Goal: Task Accomplishment & Management: Use online tool/utility

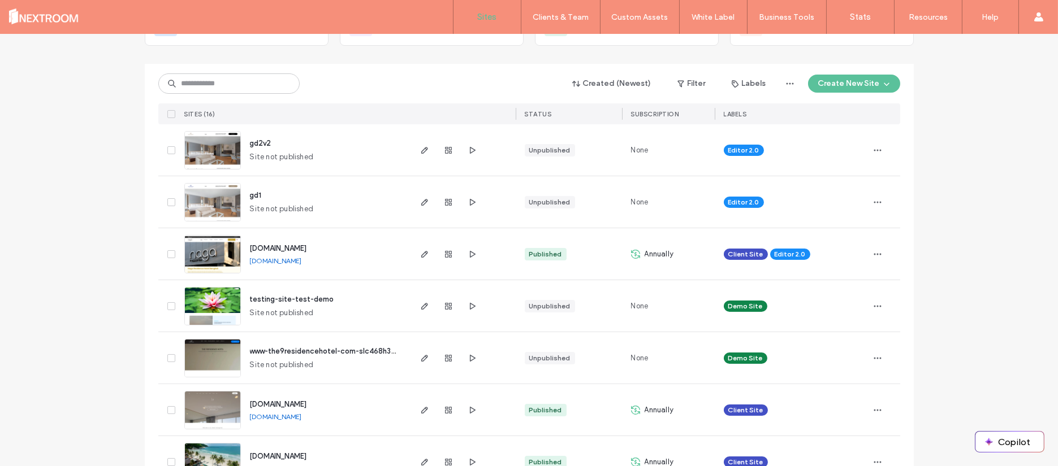
scroll to position [100, 0]
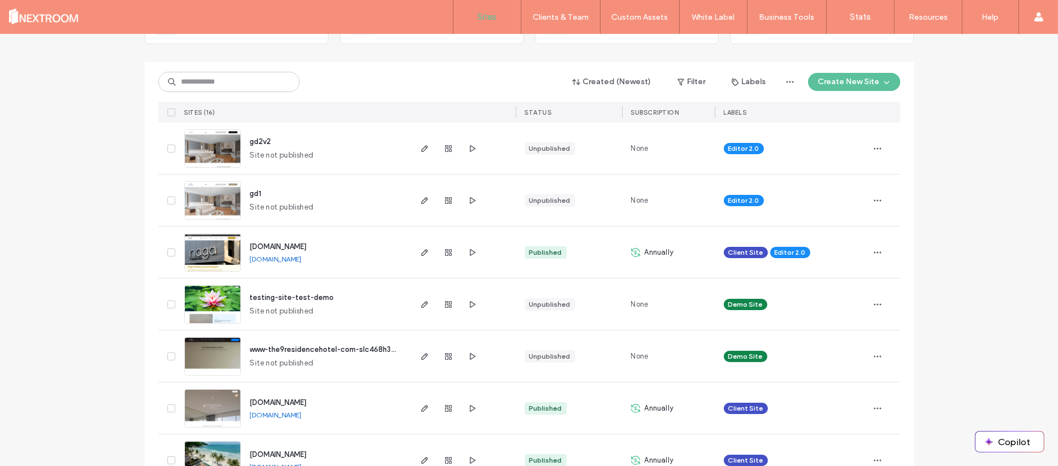
click at [427, 198] on div at bounding box center [448, 200] width 61 height 51
click at [409, 200] on div at bounding box center [462, 200] width 107 height 51
click at [428, 201] on div at bounding box center [448, 200] width 61 height 51
click at [420, 198] on icon "button" at bounding box center [424, 200] width 9 height 9
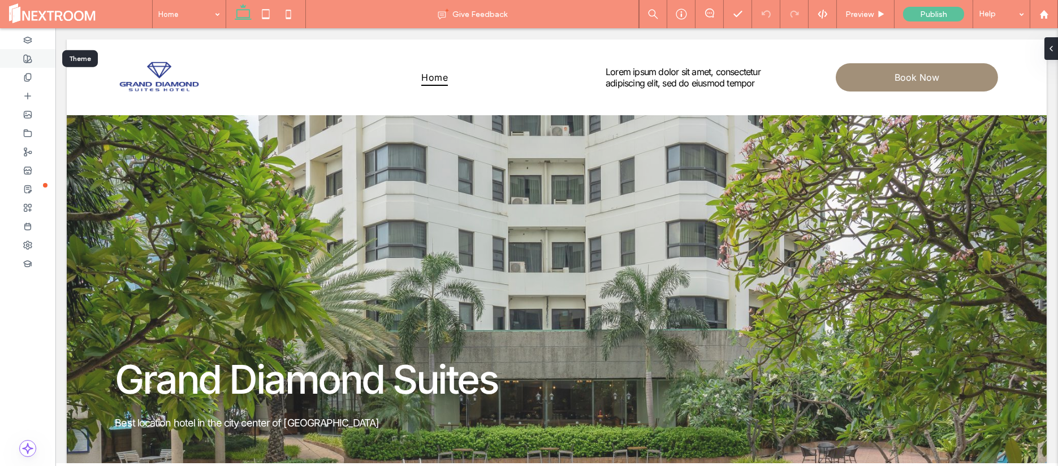
click at [31, 54] on icon at bounding box center [27, 58] width 9 height 9
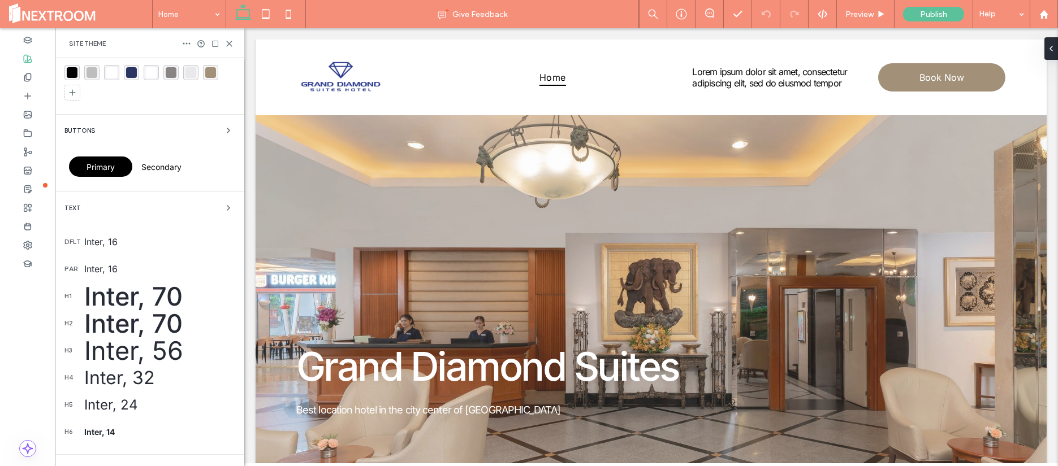
scroll to position [122, 0]
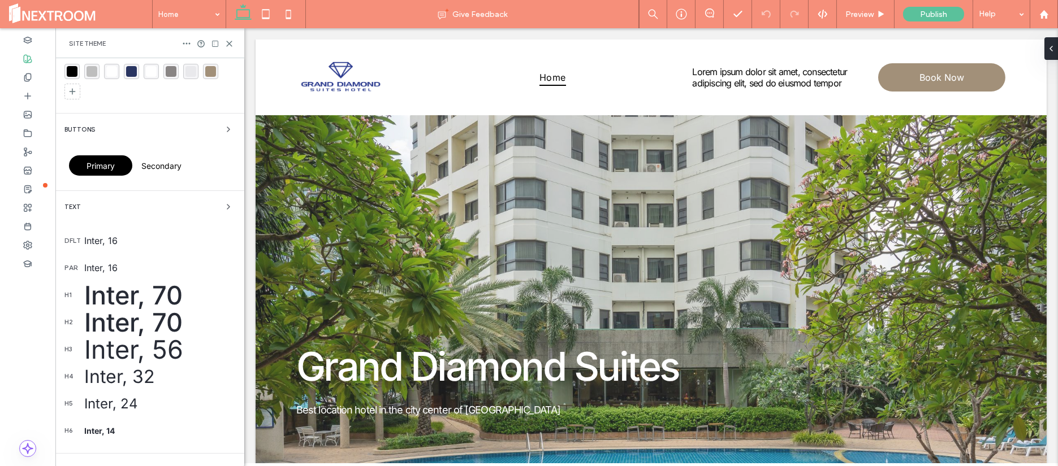
click at [115, 296] on div "Inter, 70" at bounding box center [159, 295] width 151 height 31
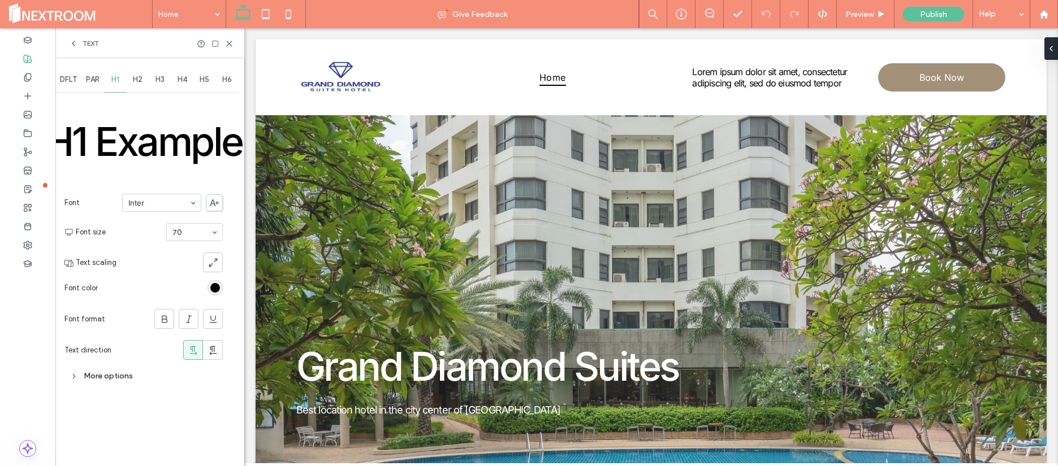
scroll to position [0, 0]
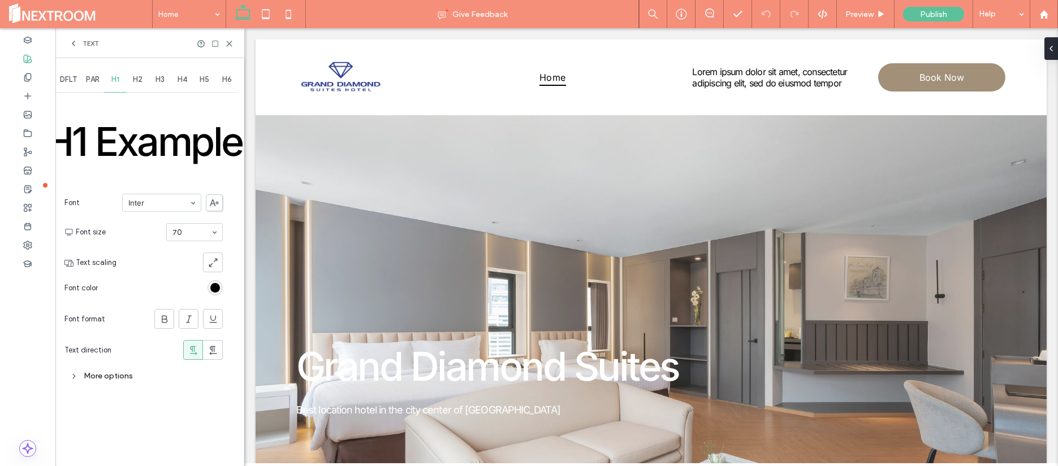
click at [212, 288] on div "rgb(0, 0, 0)" at bounding box center [215, 288] width 10 height 10
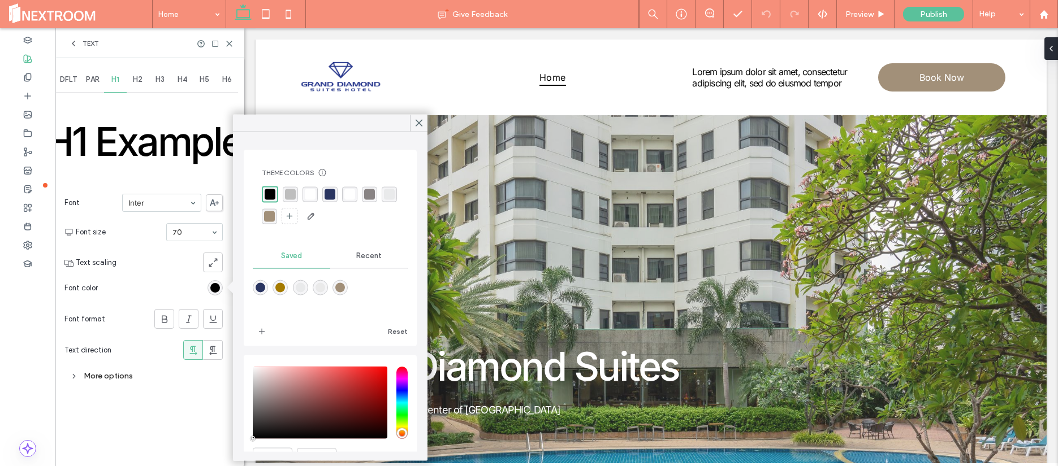
scroll to position [58, 0]
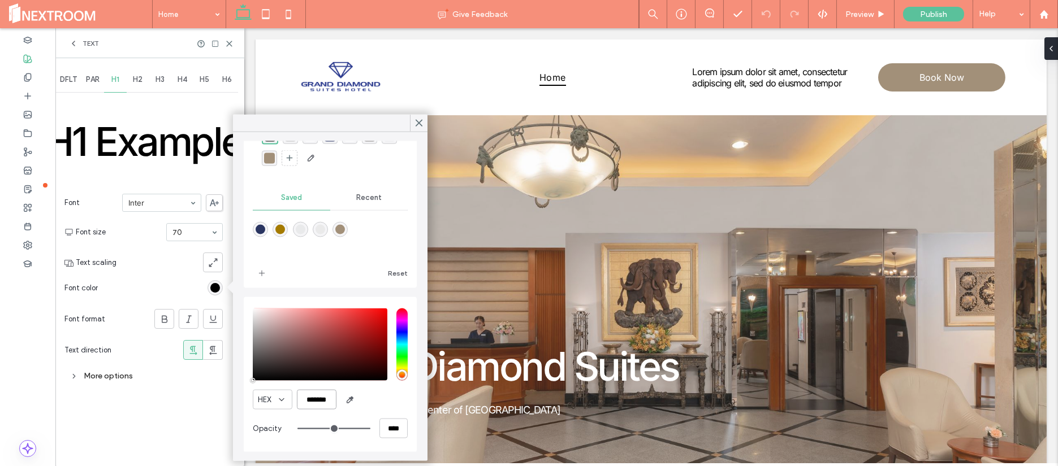
click at [309, 397] on input "*******" at bounding box center [317, 400] width 40 height 20
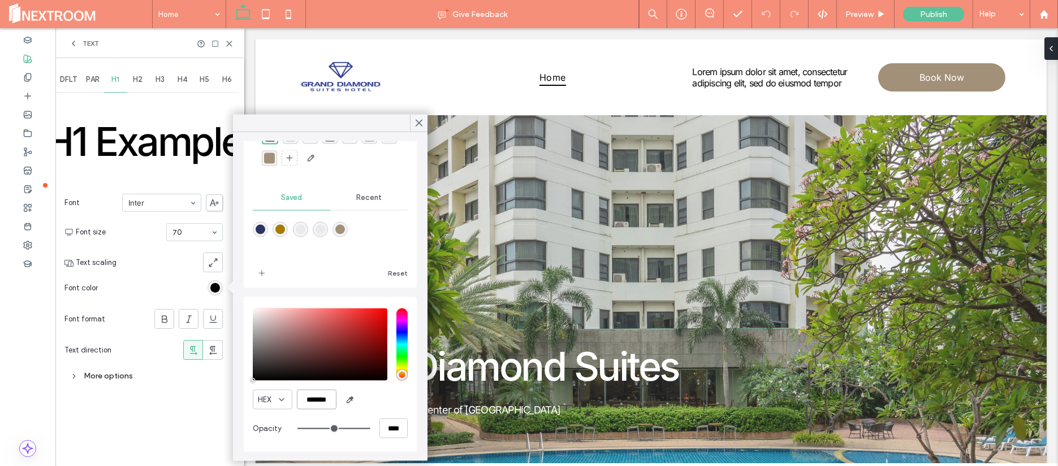
paste input "color picker textbox"
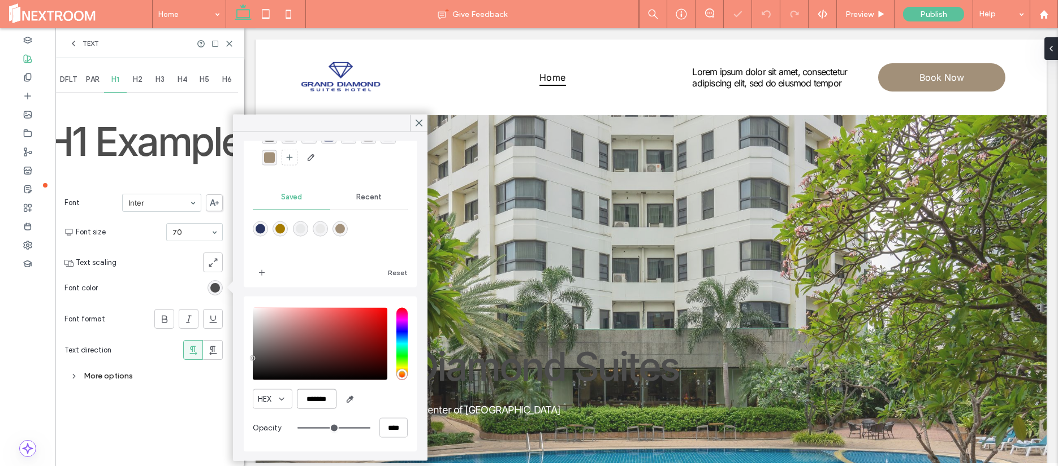
scroll to position [57, 0]
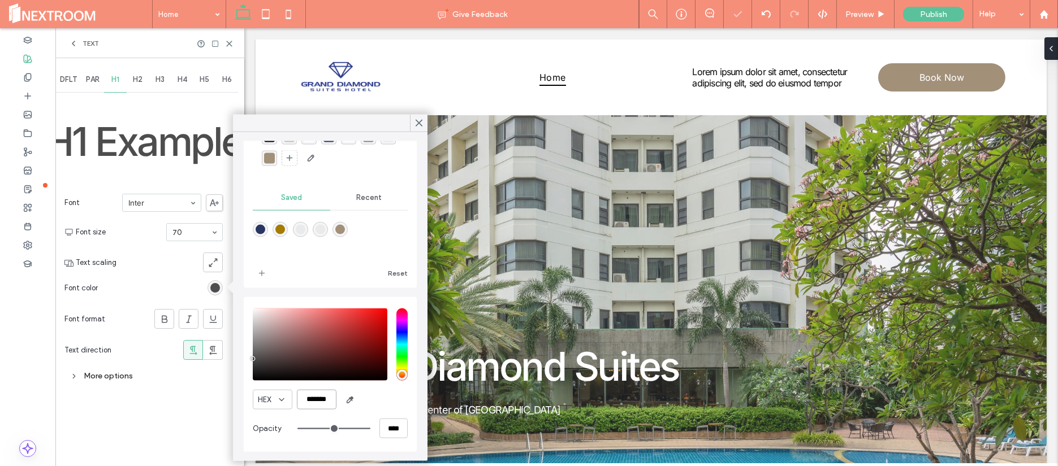
type input "*******"
click at [375, 402] on div "HEX *******" at bounding box center [330, 400] width 155 height 20
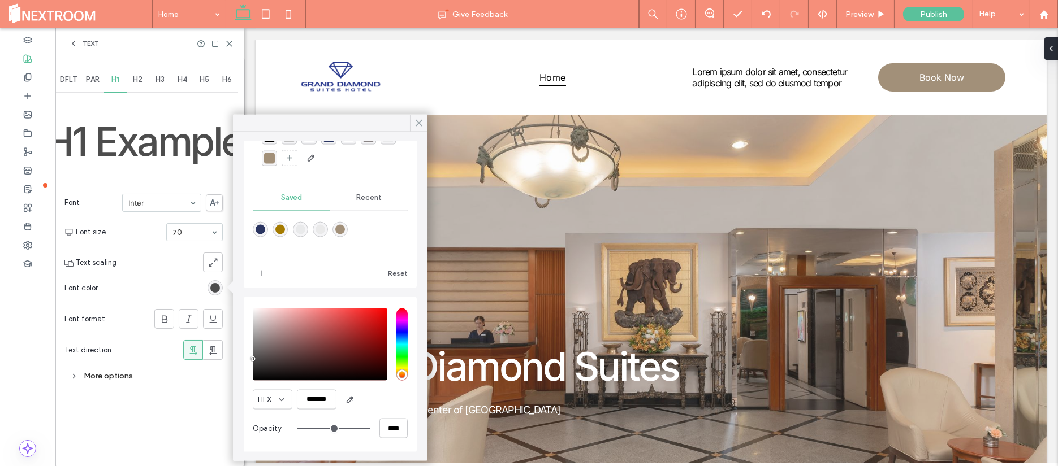
click at [420, 122] on icon at bounding box center [419, 123] width 10 height 10
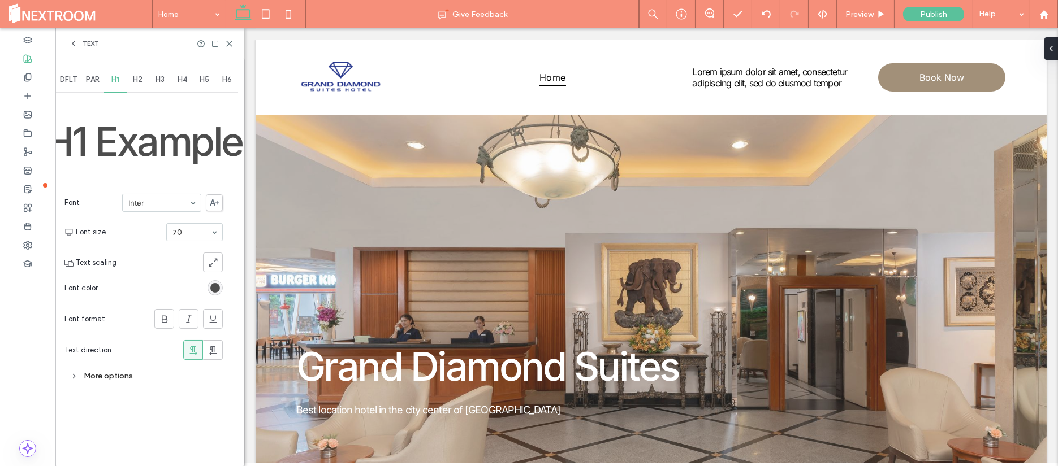
click at [97, 42] on span "Text" at bounding box center [91, 43] width 16 height 9
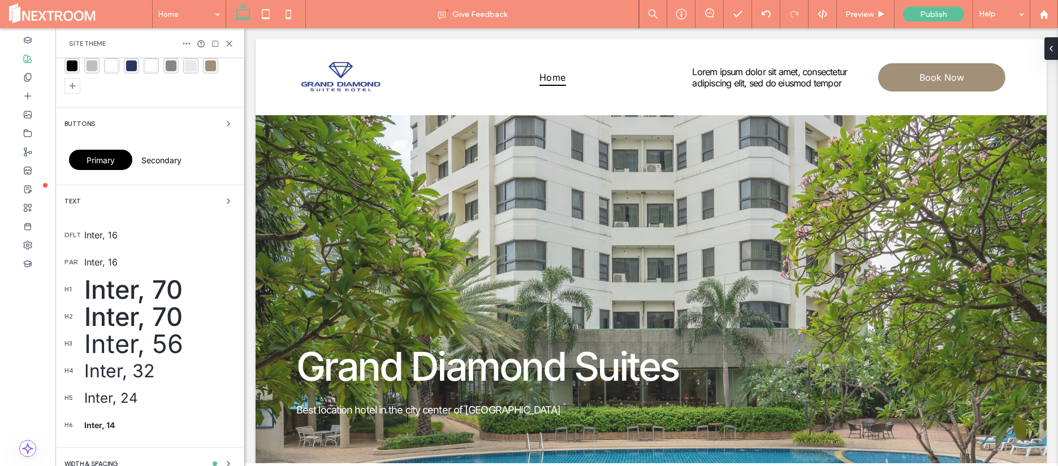
scroll to position [128, 0]
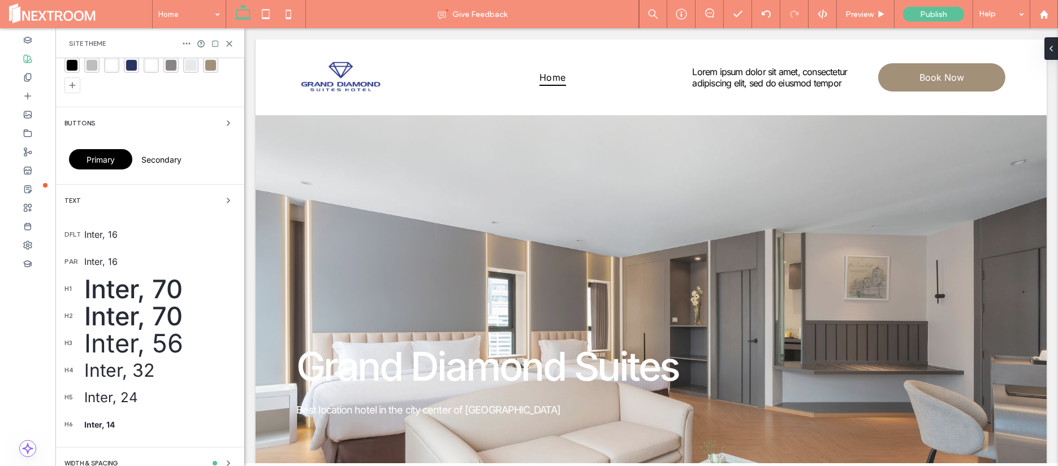
click at [115, 287] on div "Inter, 70" at bounding box center [159, 289] width 151 height 31
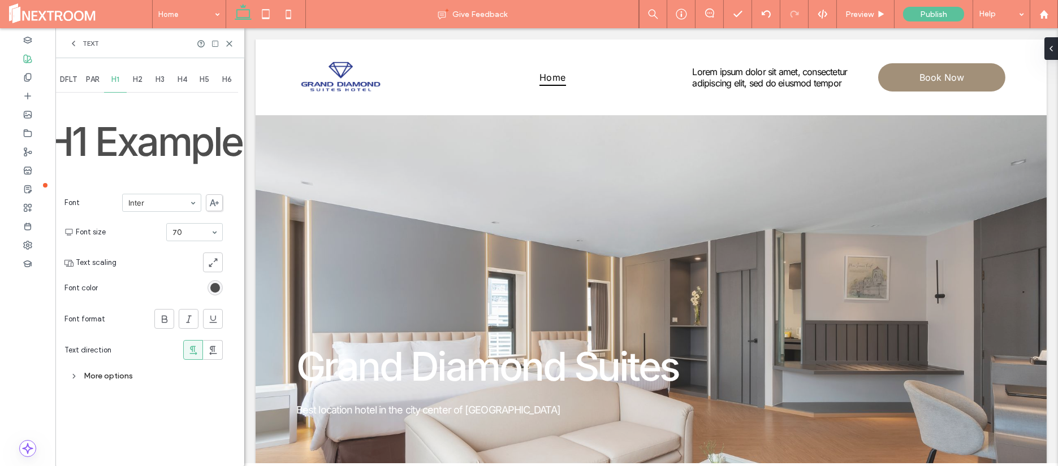
scroll to position [0, 0]
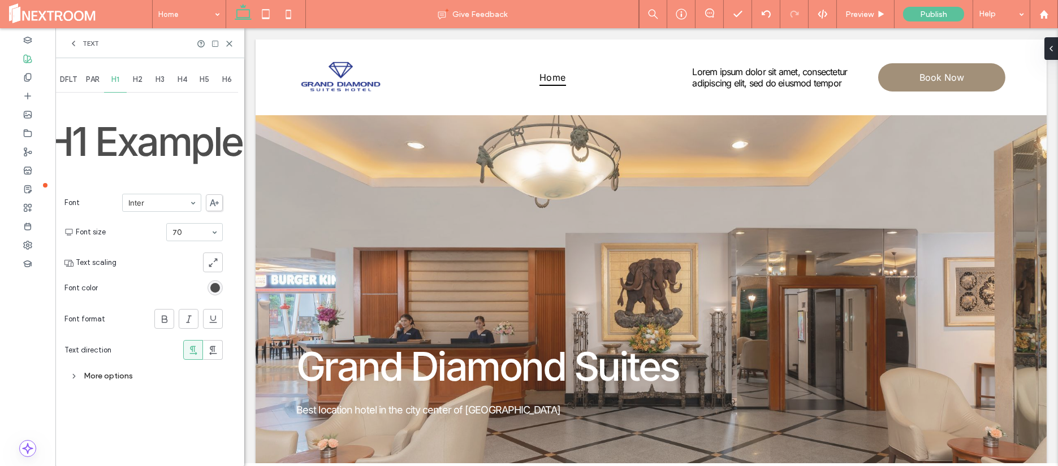
click at [213, 289] on div "rgb(77, 77, 77)" at bounding box center [215, 288] width 10 height 10
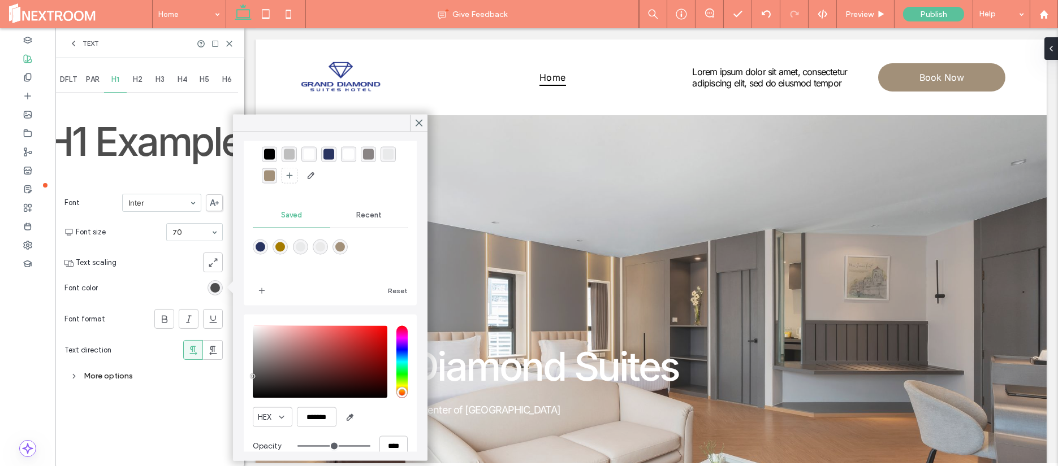
scroll to position [45, 0]
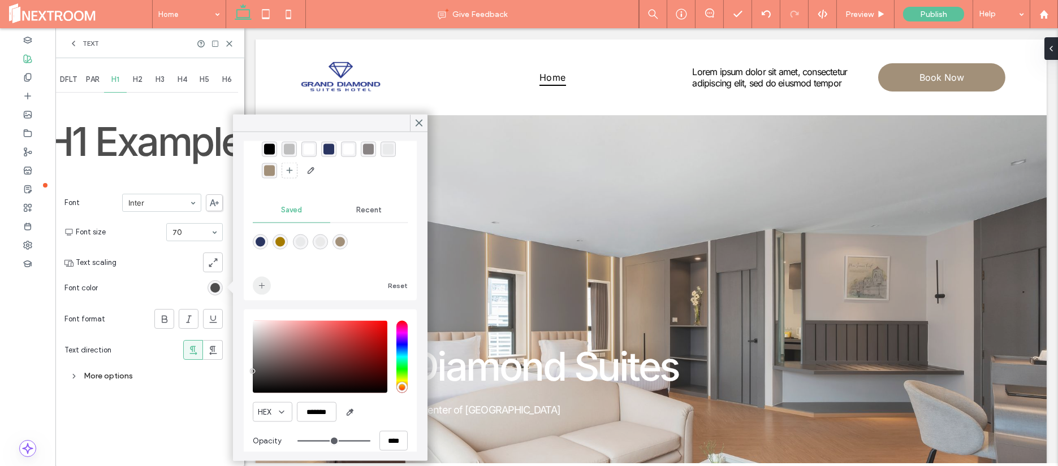
click at [265, 284] on icon "add color" at bounding box center [261, 285] width 9 height 9
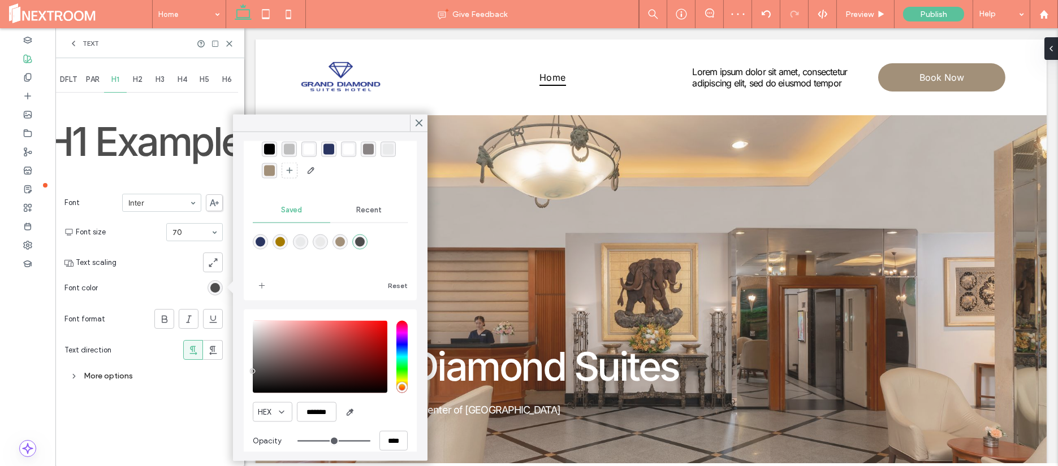
click at [93, 40] on span "Text" at bounding box center [91, 43] width 16 height 9
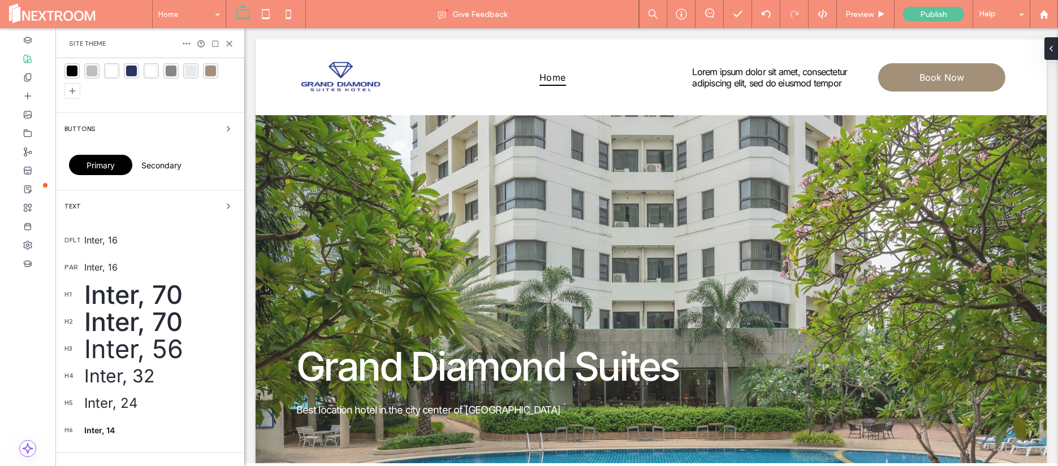
scroll to position [124, 0]
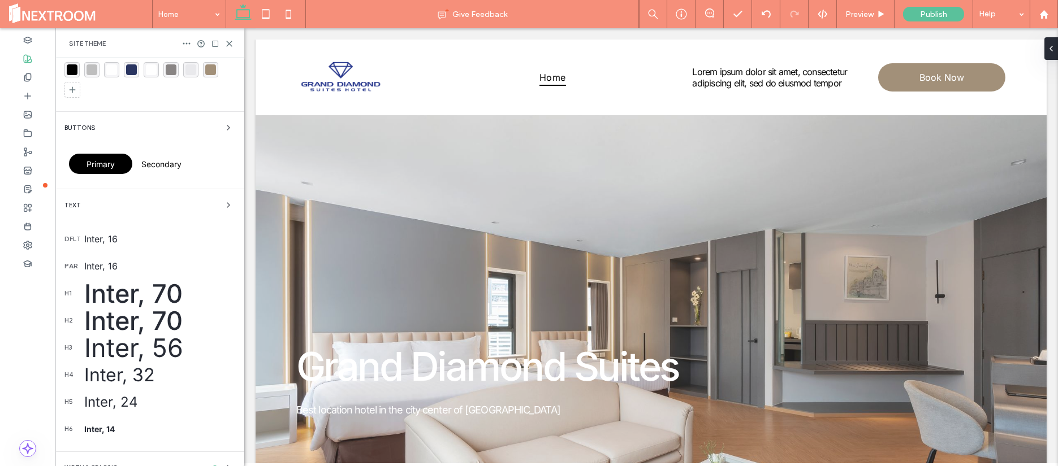
click at [117, 294] on div "Inter, 70" at bounding box center [159, 293] width 151 height 31
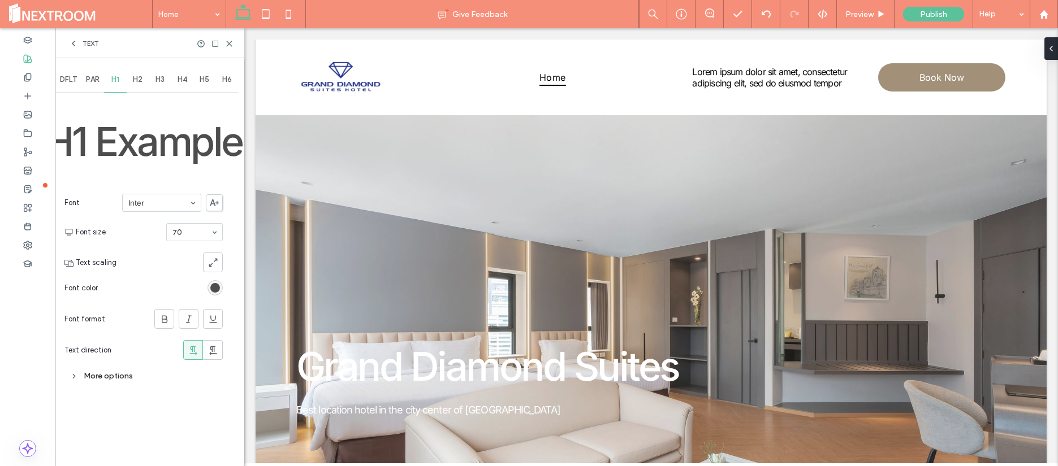
scroll to position [0, 0]
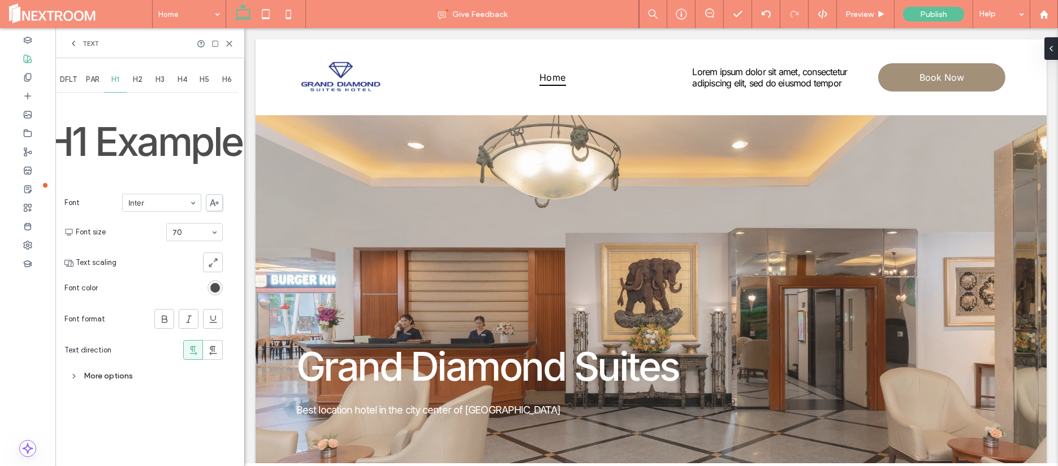
click at [213, 285] on div "rgb(77, 77, 77)" at bounding box center [215, 288] width 10 height 10
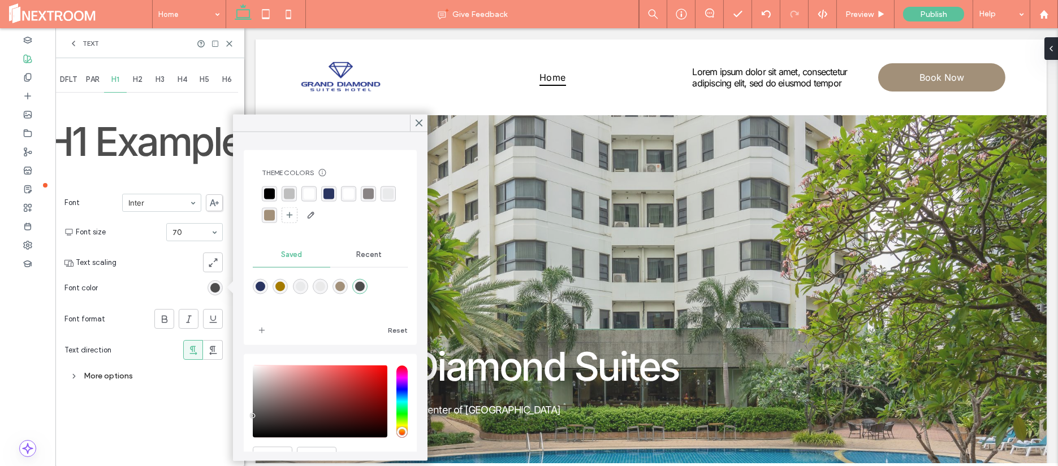
click at [365, 285] on div "rgba(77,77,77,1)" at bounding box center [360, 287] width 10 height 10
click at [423, 124] on icon at bounding box center [419, 123] width 10 height 10
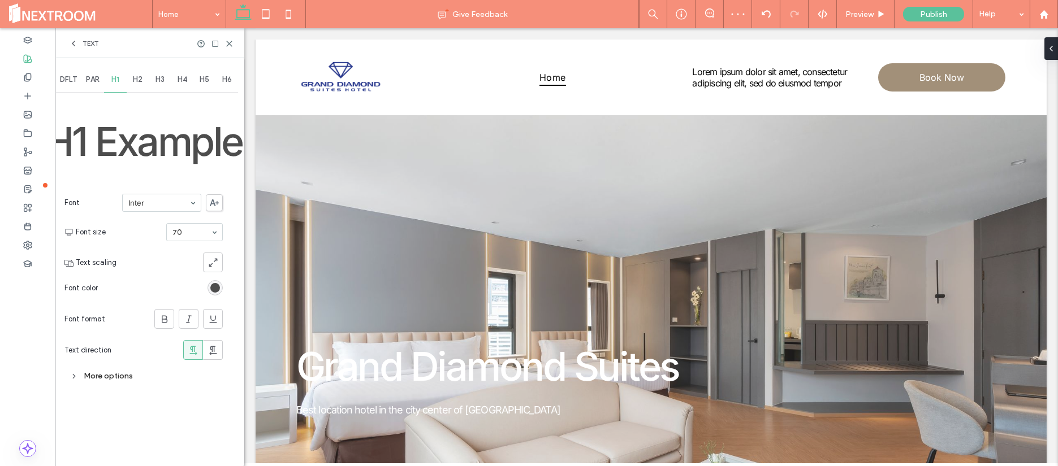
click at [86, 35] on div "Text" at bounding box center [149, 43] width 189 height 30
click at [85, 39] on span "Text" at bounding box center [91, 43] width 16 height 9
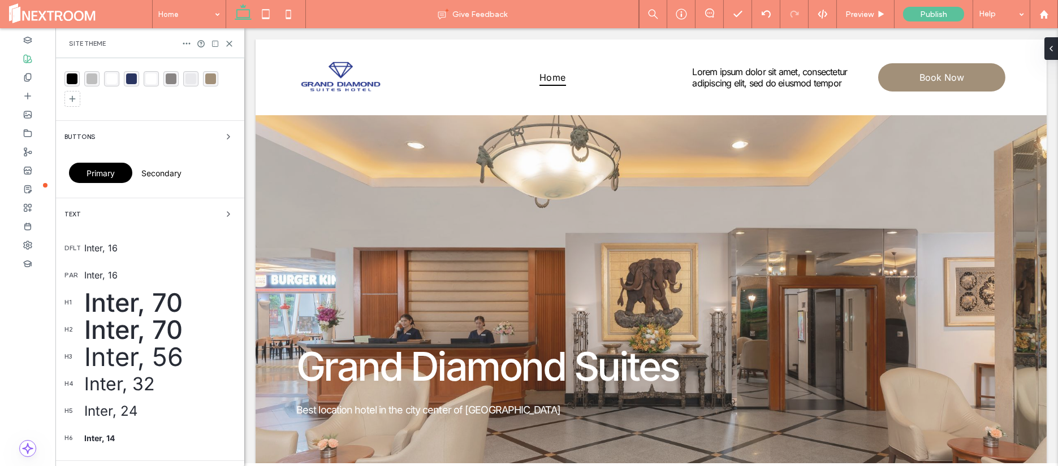
scroll to position [194, 0]
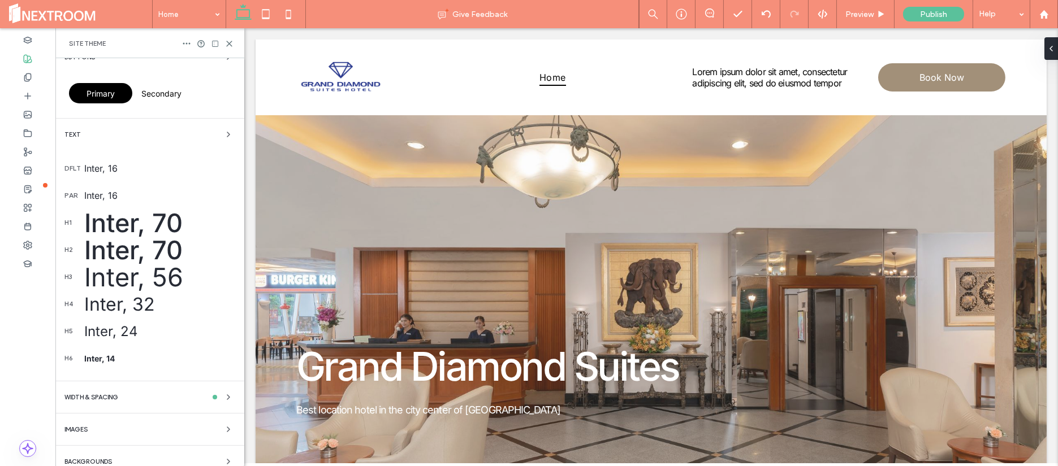
click at [124, 247] on div "Inter, 70" at bounding box center [159, 250] width 151 height 31
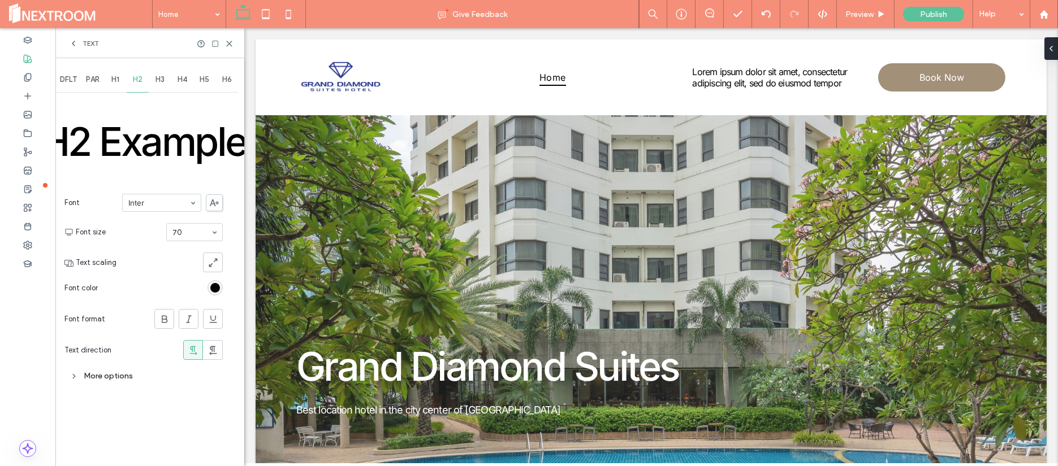
scroll to position [0, 0]
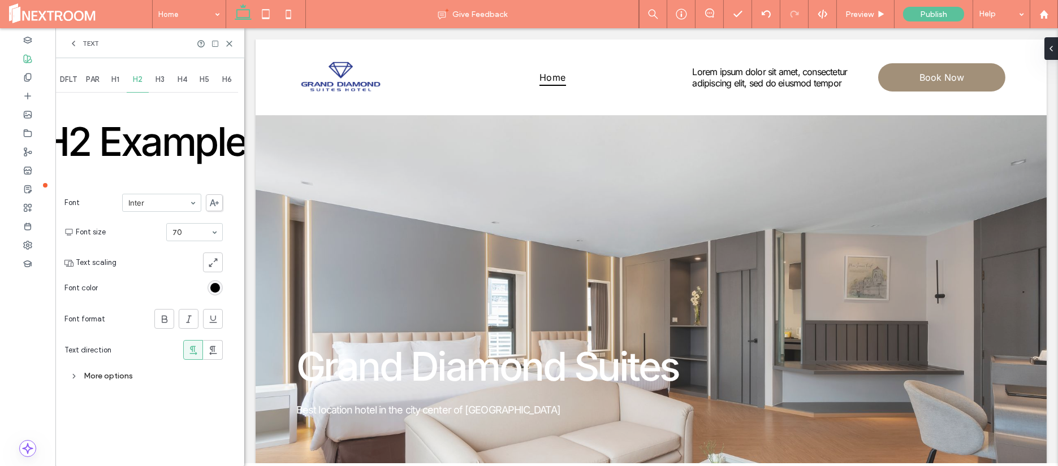
click at [218, 287] on div "rgb(0, 0, 0)" at bounding box center [215, 288] width 10 height 10
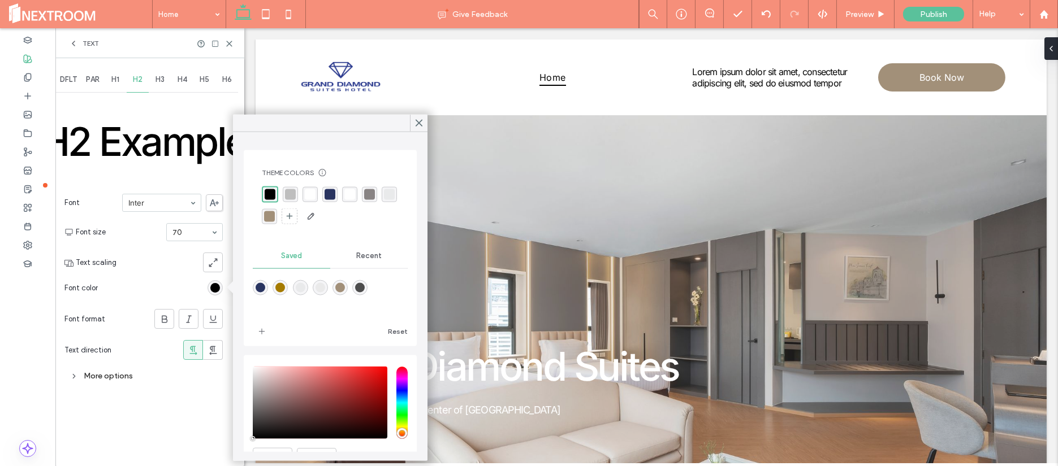
click at [365, 285] on div "rgba(77,77,77,1)" at bounding box center [360, 288] width 10 height 10
type input "*******"
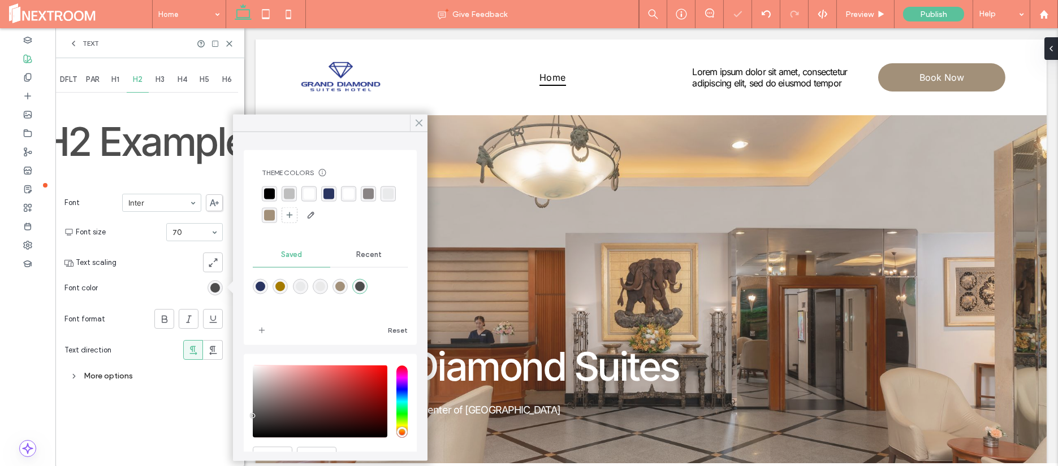
click at [424, 125] on div at bounding box center [419, 123] width 18 height 17
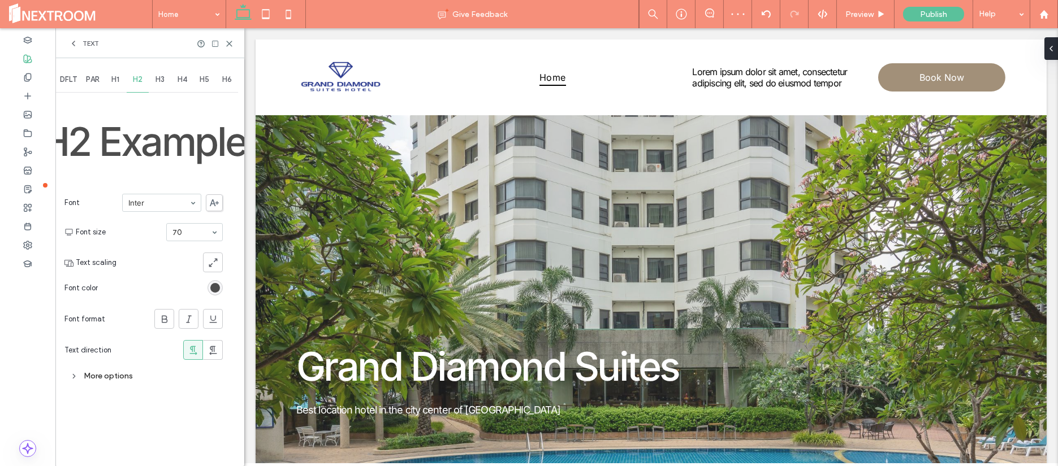
click at [161, 83] on span "H3" at bounding box center [159, 79] width 9 height 9
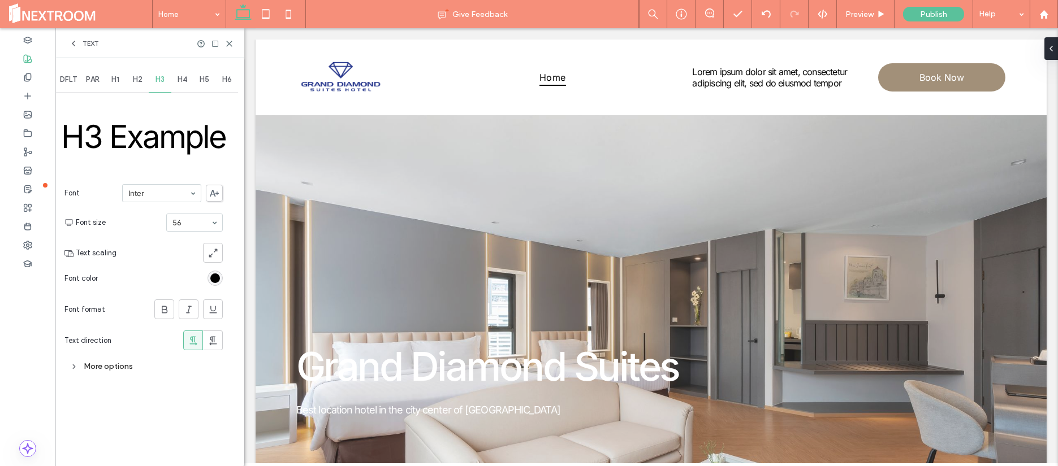
click at [214, 275] on div "rgb(0, 0, 0)" at bounding box center [215, 279] width 10 height 10
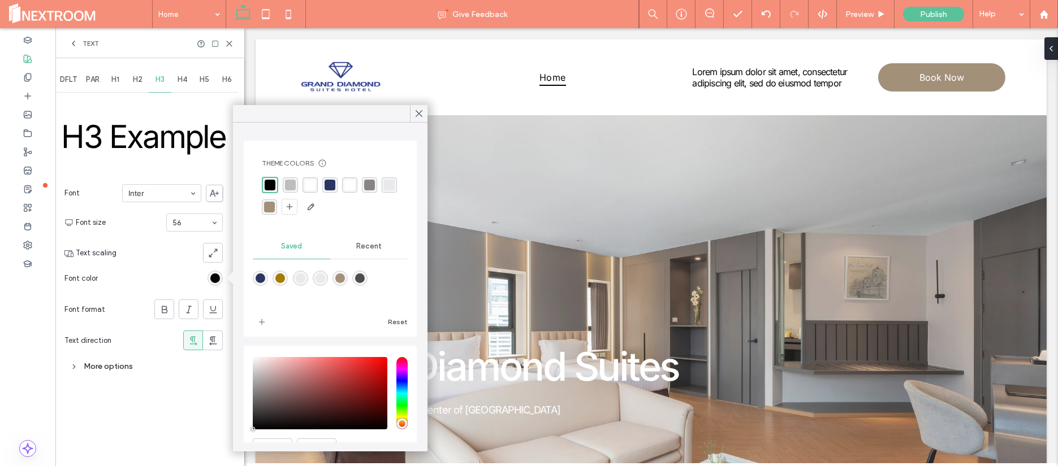
click at [365, 277] on div "rgba(77,77,77,1)" at bounding box center [360, 279] width 10 height 10
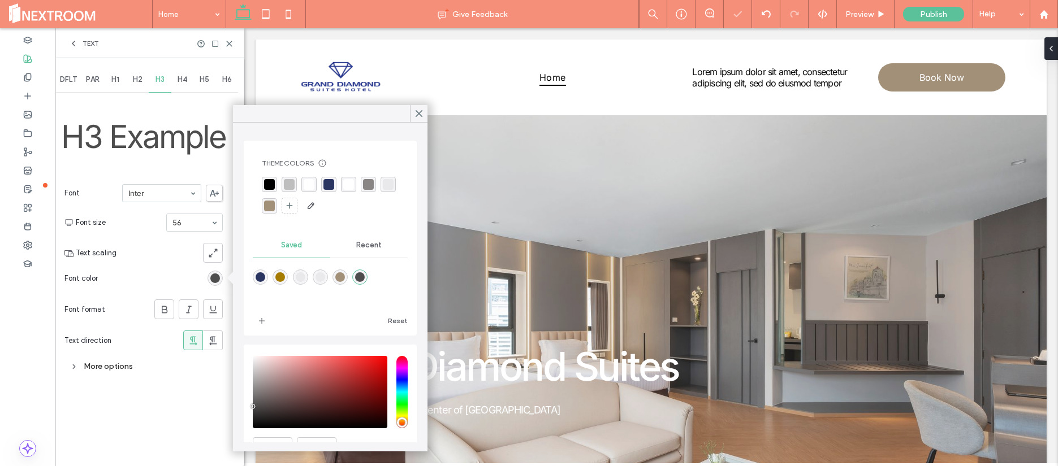
type input "*******"
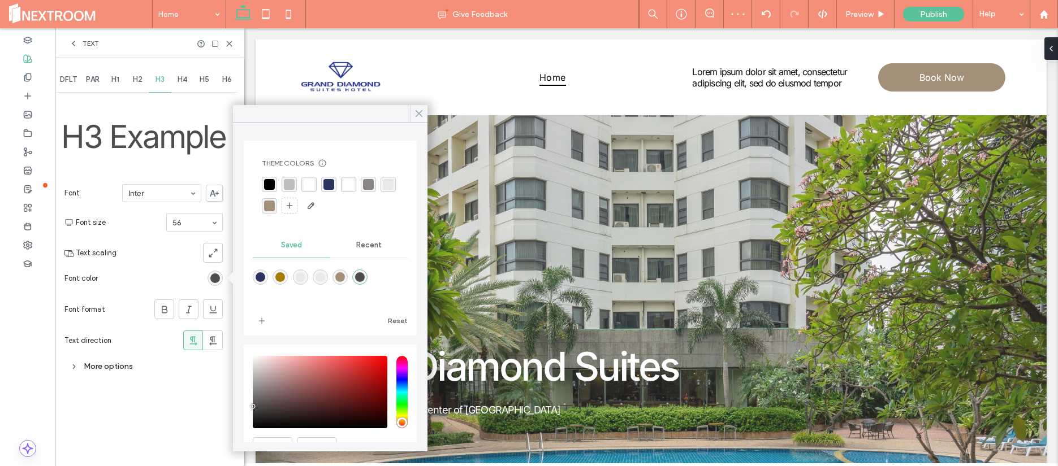
click at [423, 118] on icon at bounding box center [419, 114] width 10 height 10
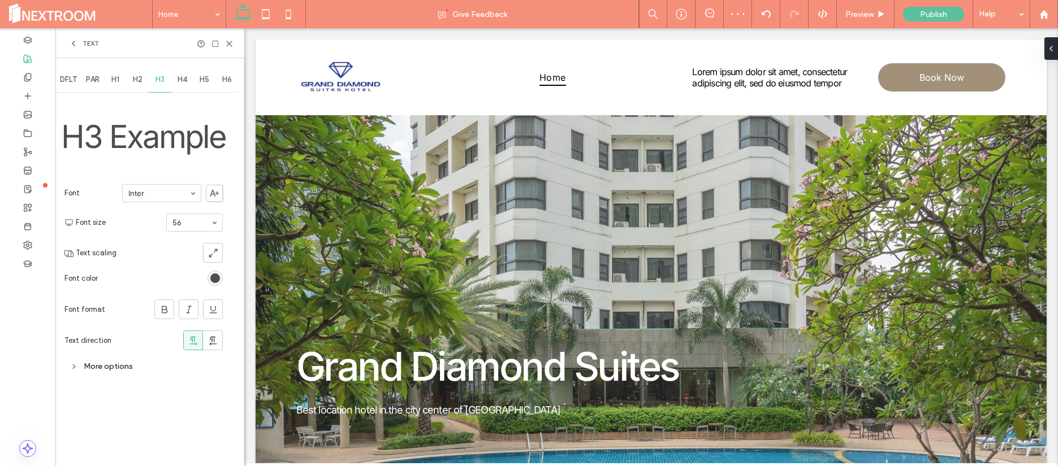
click at [187, 76] on span "H4" at bounding box center [182, 79] width 10 height 9
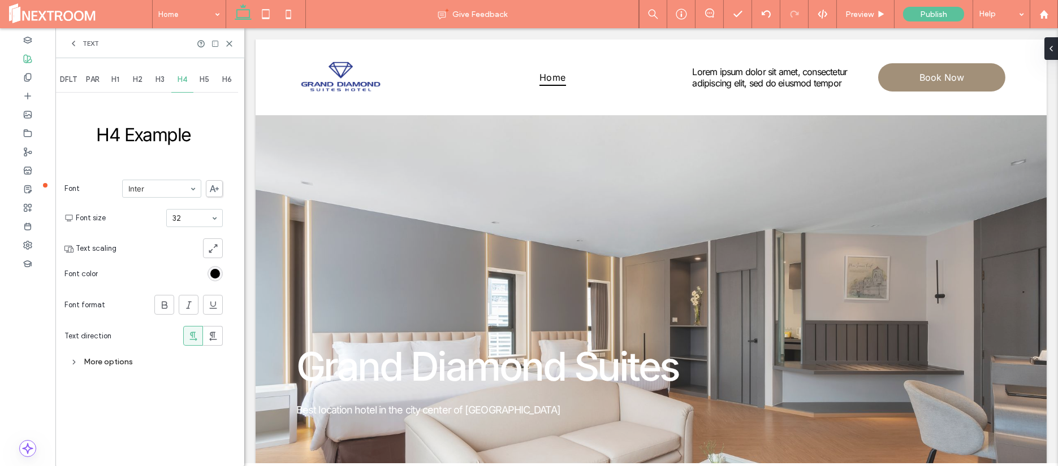
click at [216, 271] on div "rgb(0, 0, 0)" at bounding box center [215, 274] width 10 height 10
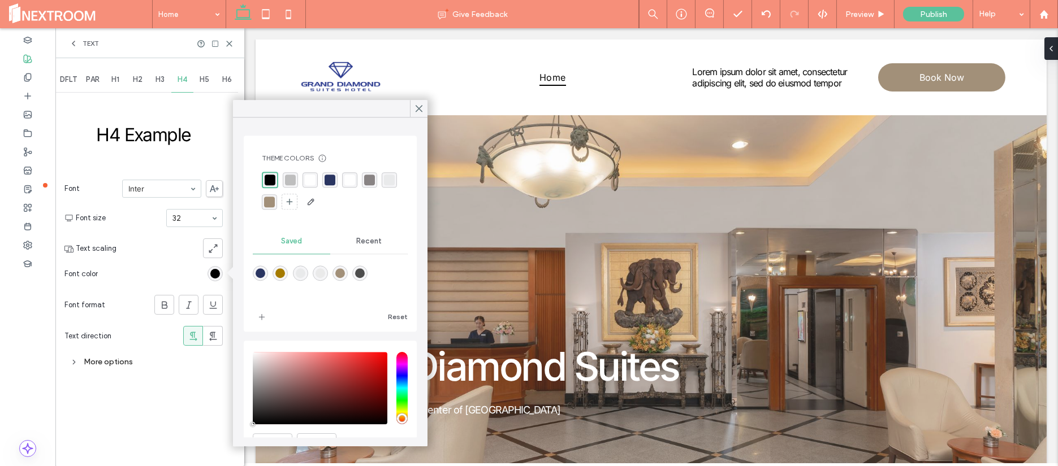
click at [365, 276] on div "rgba(77,77,77,1)" at bounding box center [360, 273] width 10 height 10
type input "*******"
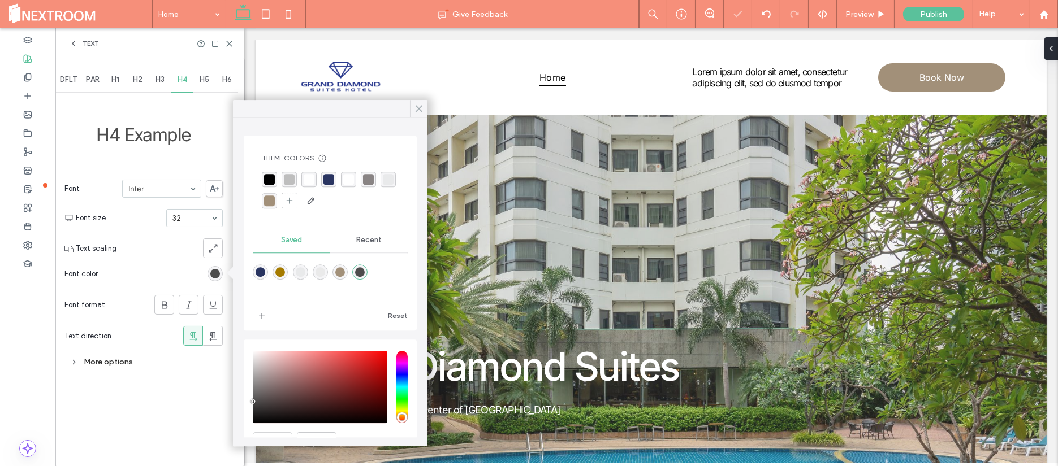
click at [423, 107] on icon at bounding box center [419, 108] width 10 height 10
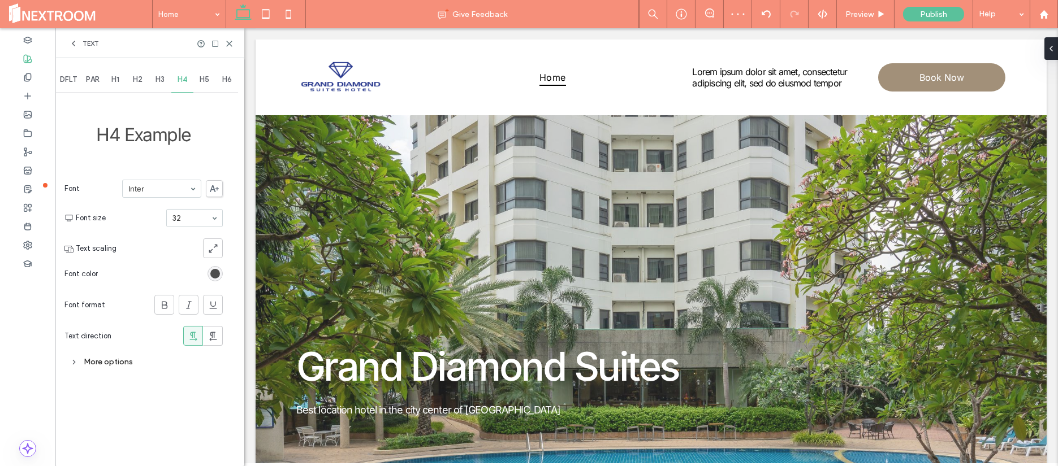
click at [203, 84] on span "H5" at bounding box center [205, 79] width 10 height 9
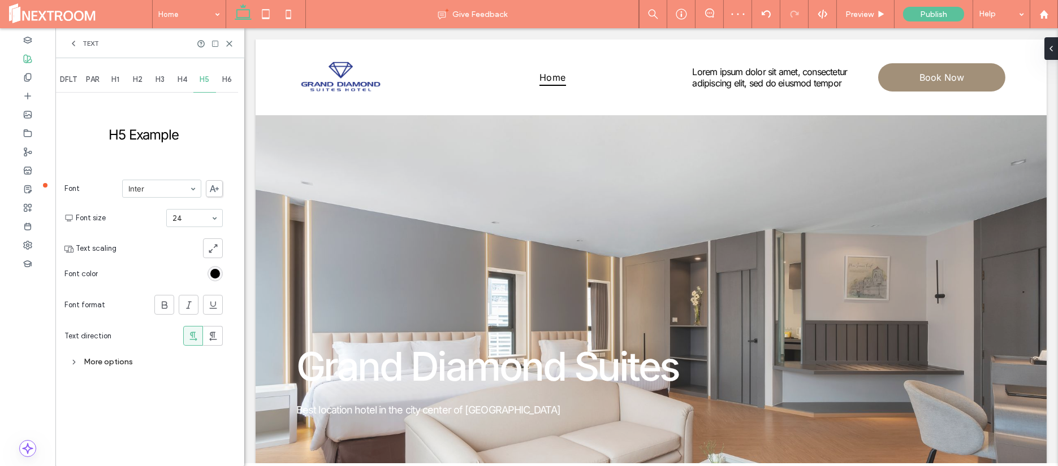
click at [216, 276] on div "rgb(0, 0, 0)" at bounding box center [215, 274] width 10 height 10
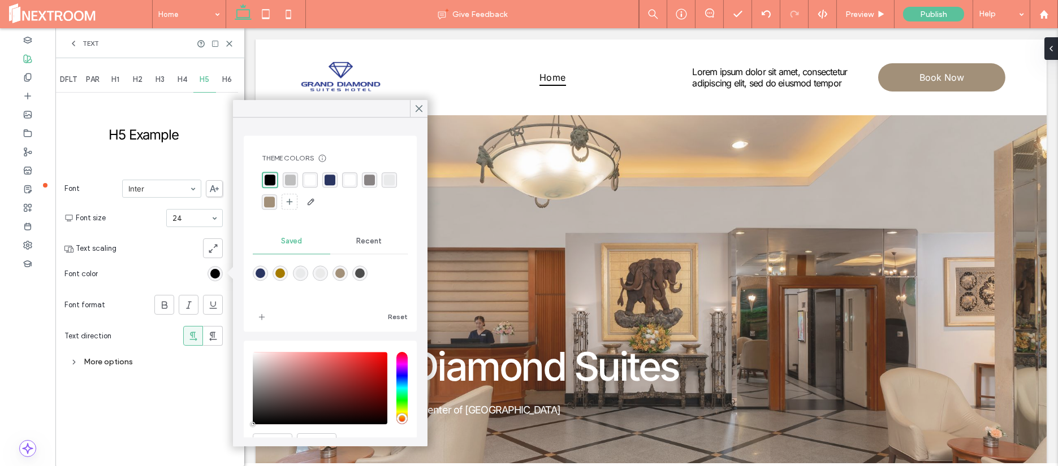
click at [365, 273] on div "rgba(77,77,77,1)" at bounding box center [360, 273] width 10 height 10
type input "*******"
click at [421, 109] on icon at bounding box center [419, 108] width 10 height 10
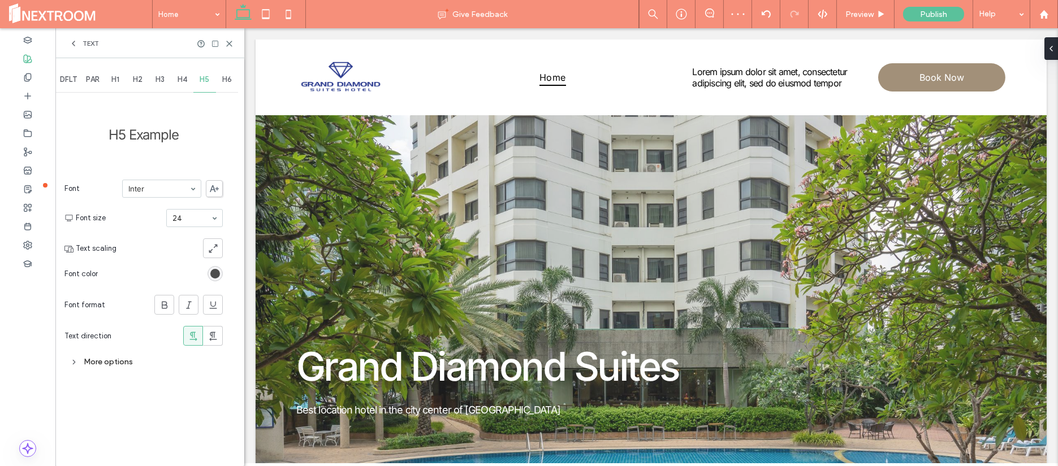
click at [221, 77] on div "H6" at bounding box center [227, 79] width 23 height 25
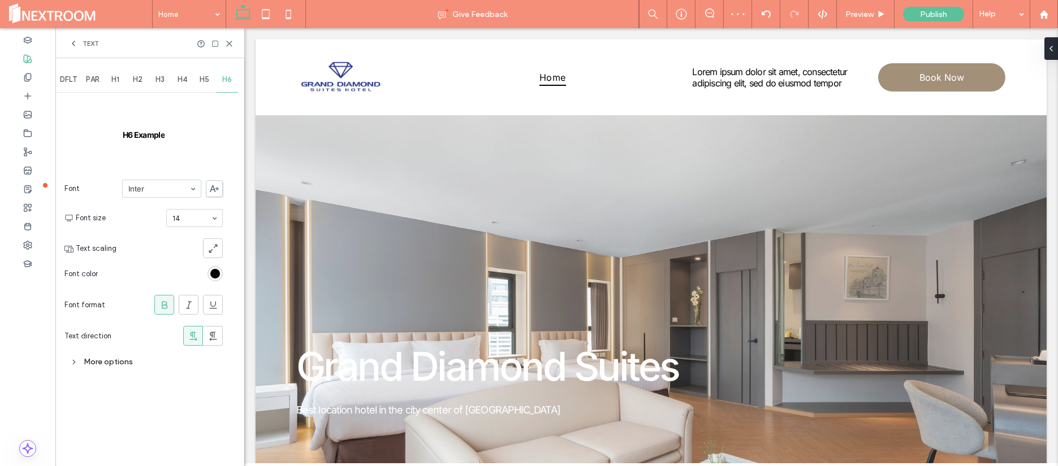
click at [220, 270] on div "rgb(0, 0, 0)" at bounding box center [214, 273] width 15 height 15
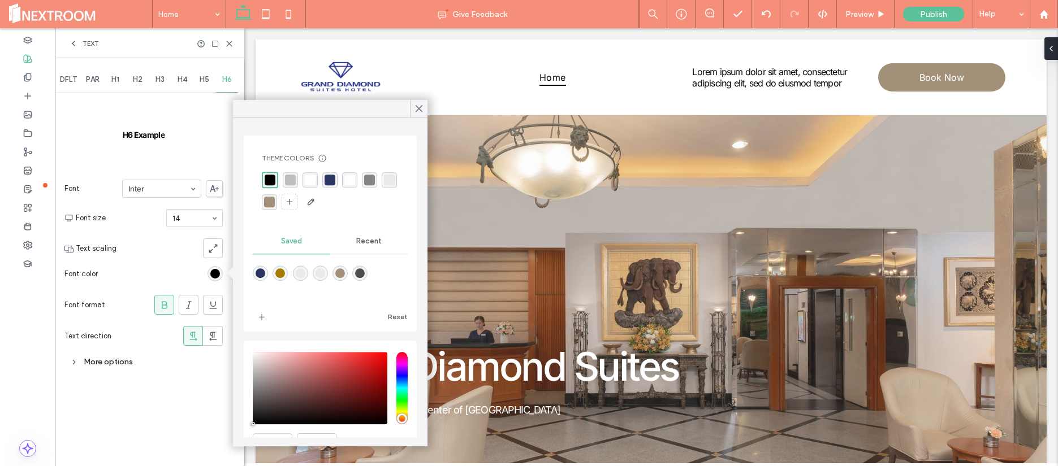
click at [365, 275] on div "rgba(77,77,77,1)" at bounding box center [360, 273] width 10 height 10
type input "*******"
click at [418, 111] on icon at bounding box center [419, 108] width 10 height 10
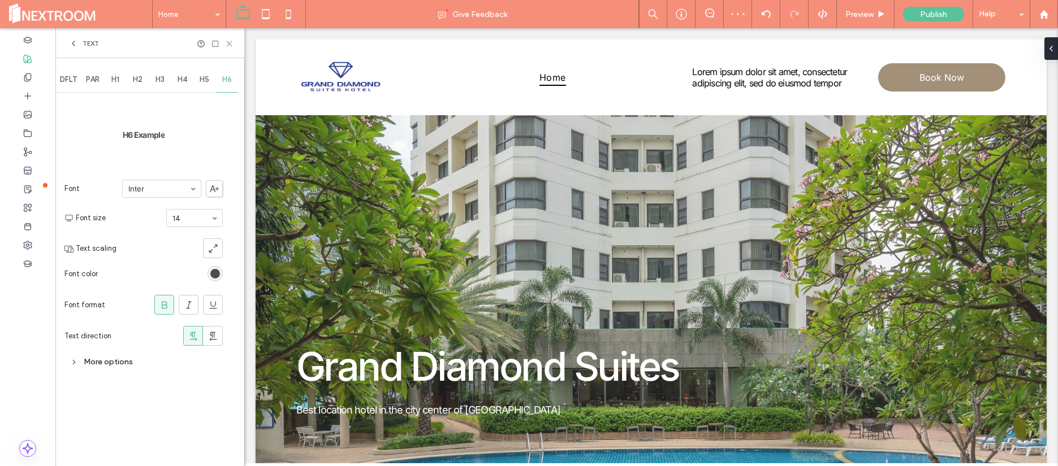
click at [230, 44] on use at bounding box center [229, 43] width 5 height 5
